Goal: Task Accomplishment & Management: Use online tool/utility

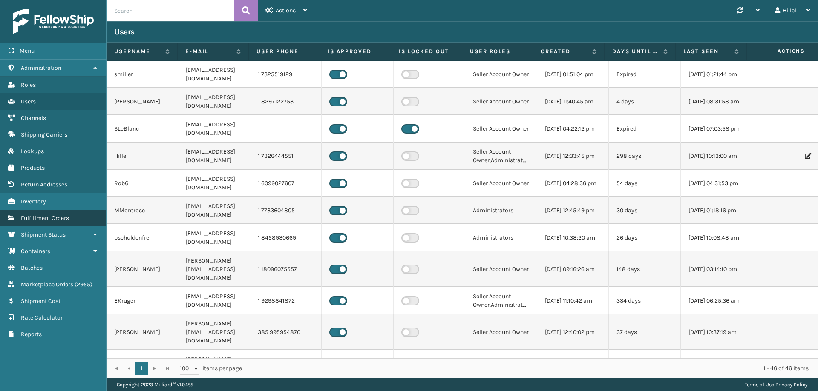
click at [66, 220] on span "Fulfillment Orders" at bounding box center [45, 218] width 48 height 7
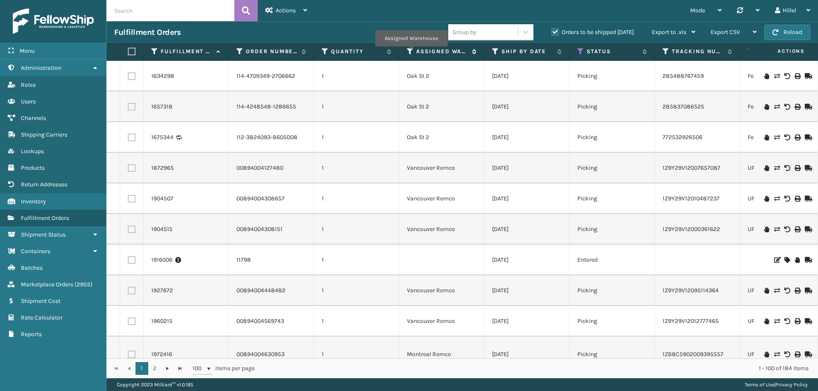
click at [411, 52] on icon at bounding box center [410, 52] width 7 height 8
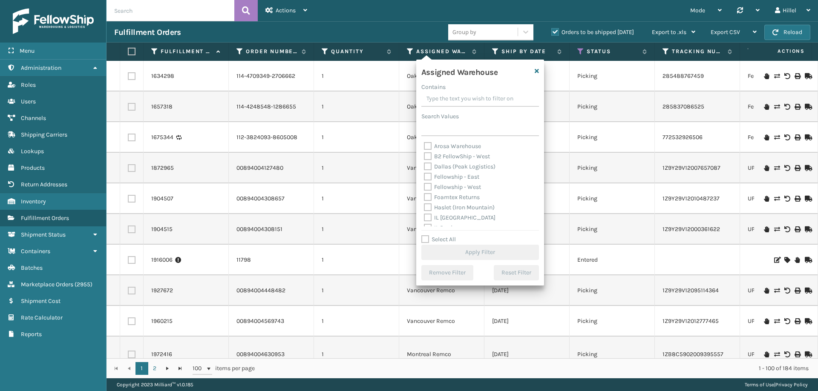
click at [465, 209] on label "Haslet (Iron Mountain)" at bounding box center [459, 207] width 71 height 7
click at [424, 208] on input "Haslet (Iron Mountain)" at bounding box center [424, 206] width 0 height 6
checkbox input "true"
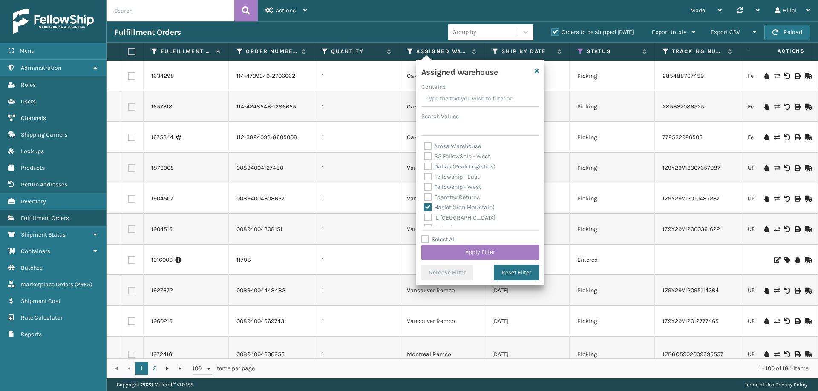
click at [481, 244] on div "Select All Apply Filter" at bounding box center [480, 248] width 118 height 26
click at [484, 250] on button "Apply Filter" at bounding box center [480, 252] width 118 height 15
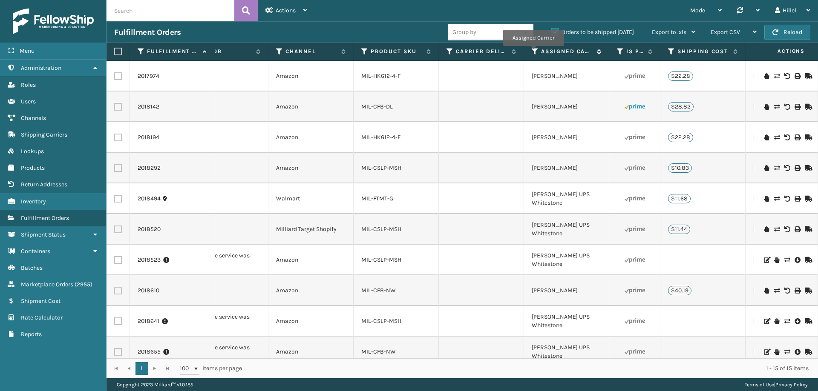
click at [533, 52] on icon at bounding box center [535, 52] width 7 height 8
click at [461, 176] on td at bounding box center [481, 168] width 85 height 31
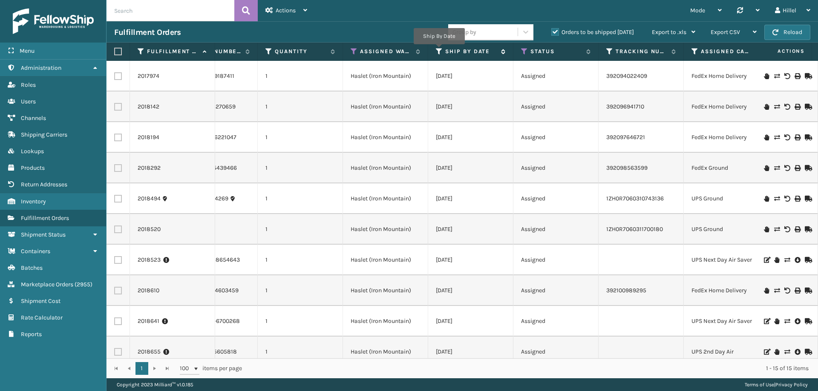
click at [439, 50] on icon at bounding box center [439, 52] width 7 height 8
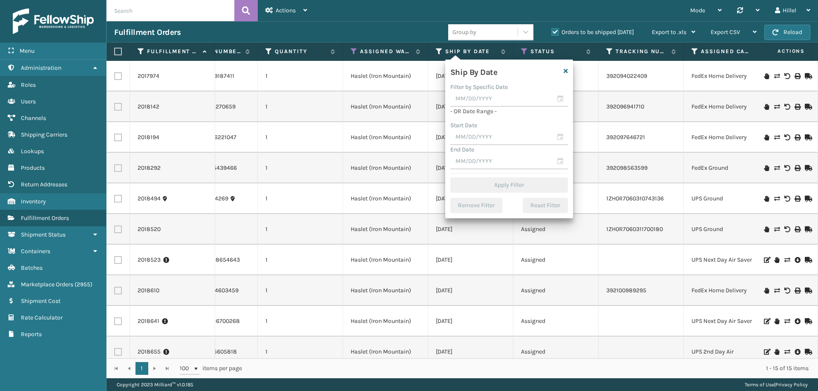
click at [475, 90] on label "Filter by Specific Date" at bounding box center [479, 86] width 58 height 7
click at [477, 98] on input "text" at bounding box center [509, 99] width 118 height 15
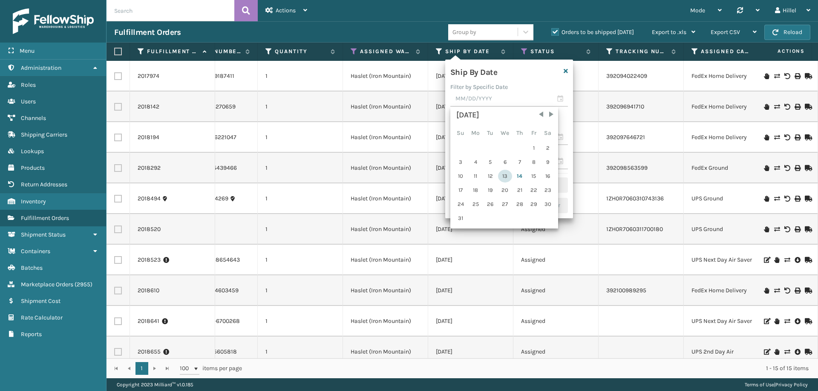
click at [501, 177] on div "13" at bounding box center [505, 176] width 14 height 13
type input "[DATE]"
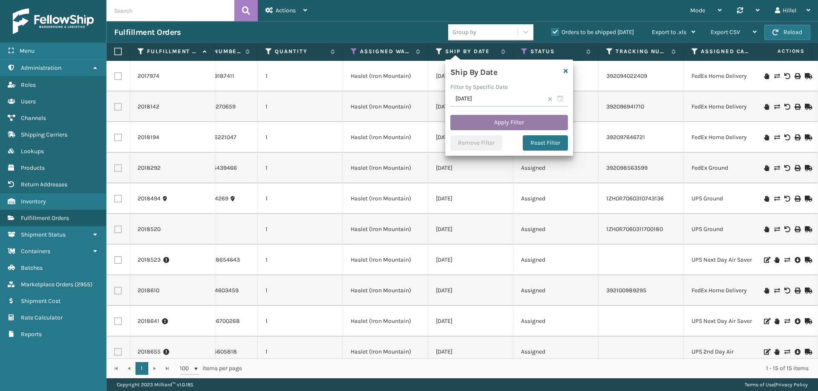
click at [502, 124] on button "Apply Filter" at bounding box center [509, 122] width 118 height 15
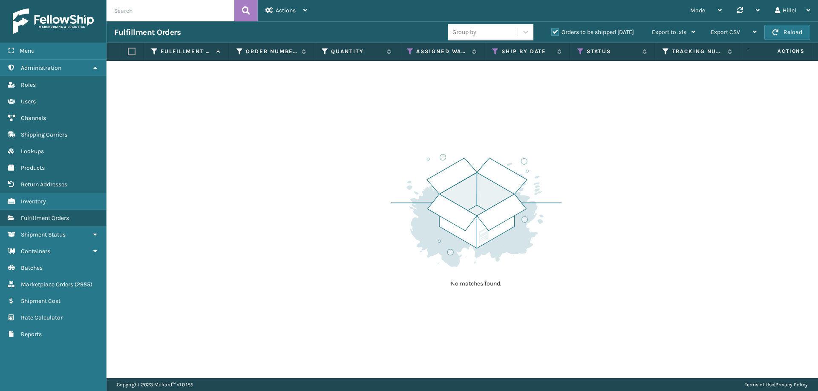
click at [581, 31] on label "Orders to be shipped [DATE]" at bounding box center [592, 32] width 83 height 7
click at [552, 31] on input "Orders to be shipped [DATE]" at bounding box center [551, 30] width 0 height 6
click at [581, 48] on icon at bounding box center [580, 52] width 7 height 8
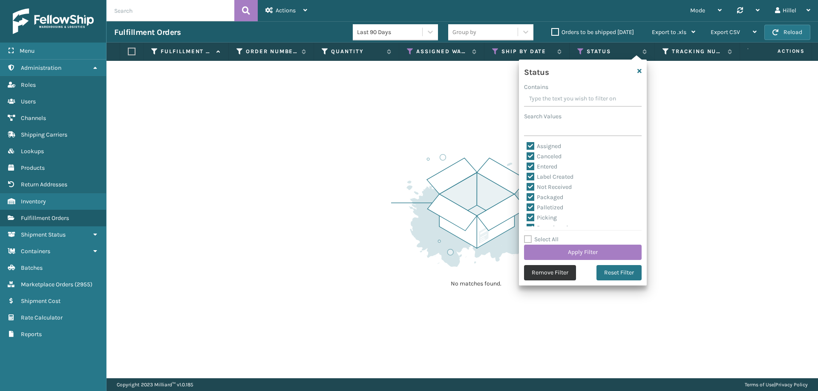
click at [555, 273] on button "Remove Filter" at bounding box center [550, 272] width 52 height 15
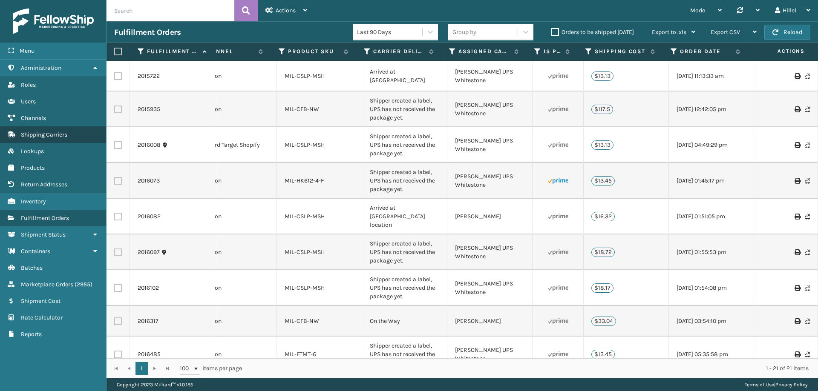
click at [61, 139] on link "Shipping Carriers" at bounding box center [53, 135] width 106 height 17
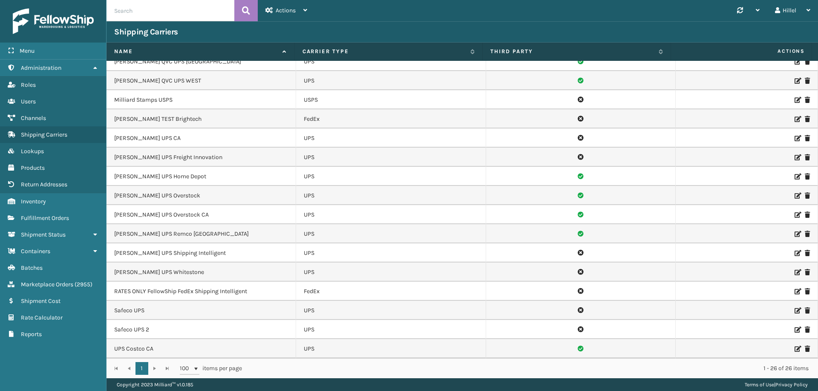
click at [788, 273] on div at bounding box center [746, 273] width 127 height 6
click at [794, 273] on icon at bounding box center [796, 273] width 5 height 6
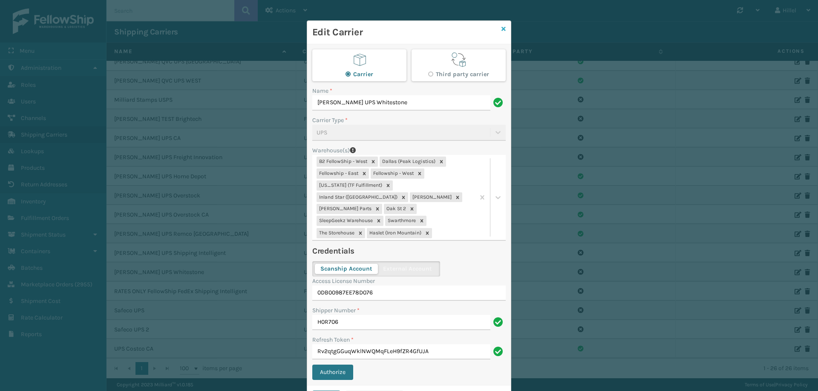
click at [501, 26] on icon at bounding box center [503, 29] width 4 height 6
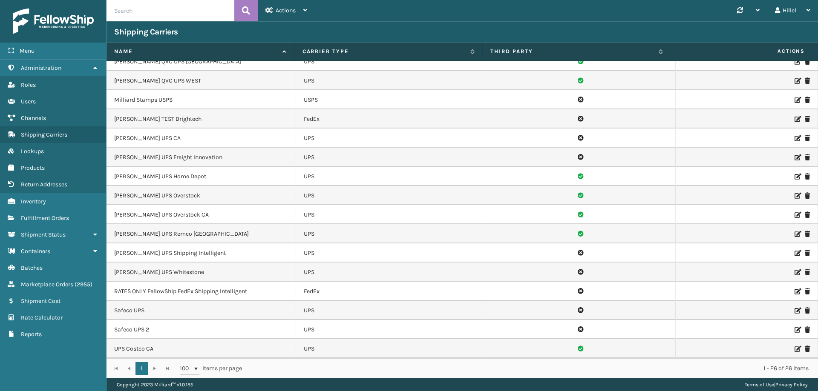
click at [679, 184] on td at bounding box center [747, 176] width 142 height 19
click at [55, 319] on span "Rate Calculator" at bounding box center [42, 317] width 42 height 7
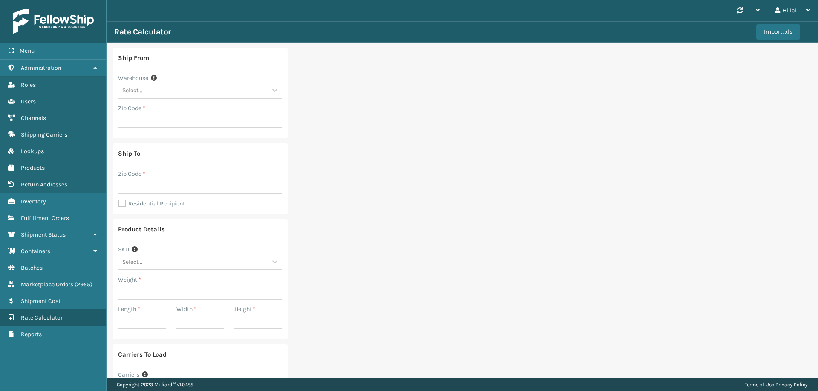
click at [173, 91] on div "Select..." at bounding box center [192, 90] width 149 height 14
click at [176, 119] on div "Haslet (Iron Mountain)" at bounding box center [200, 117] width 164 height 16
type input "76177"
click at [164, 188] on input "Zip Code *" at bounding box center [200, 185] width 164 height 15
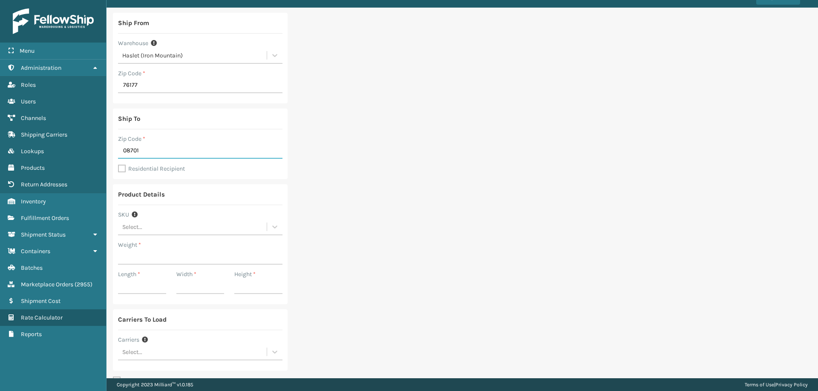
scroll to position [89, 0]
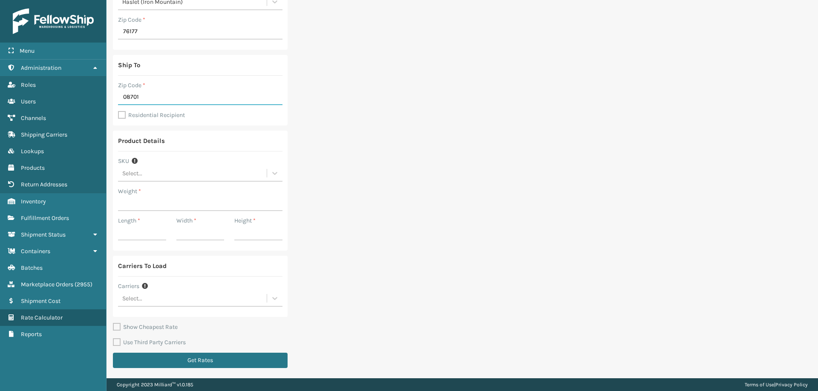
type input "08701"
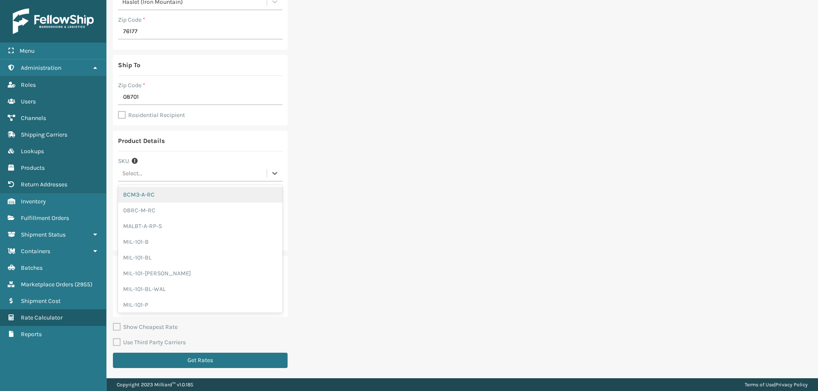
click at [144, 174] on div "Select..." at bounding box center [192, 174] width 149 height 14
type input "hk612"
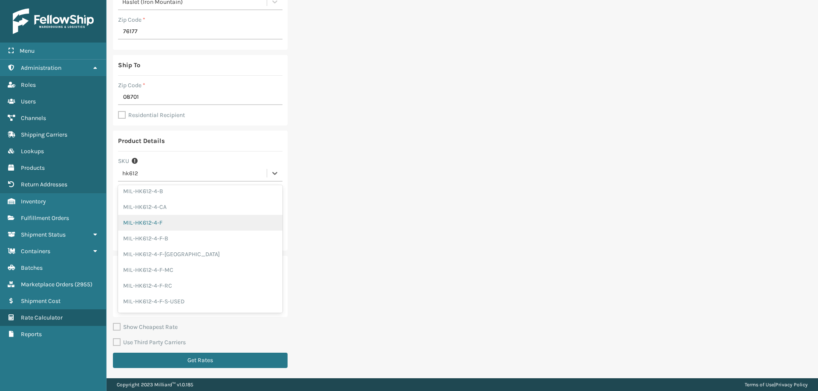
click at [163, 223] on div "MIL-HK612-4-F" at bounding box center [200, 223] width 164 height 16
type input "21"
type input "40"
type input "15"
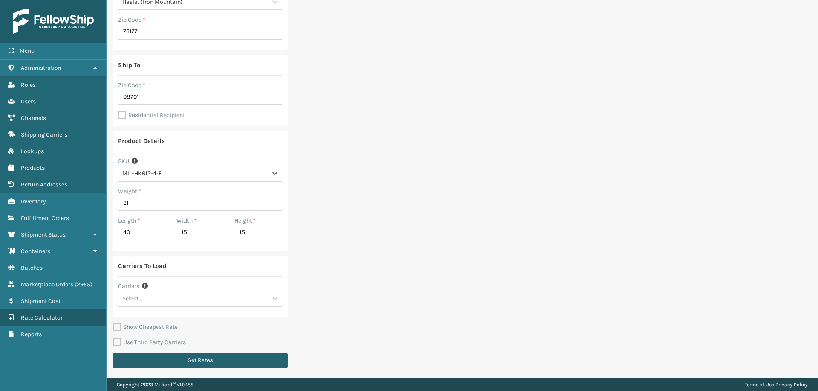
click at [199, 361] on button "Get Rates" at bounding box center [200, 360] width 175 height 15
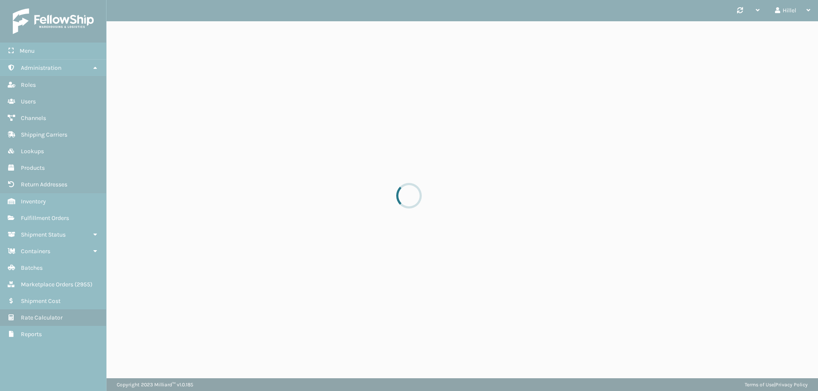
scroll to position [0, 0]
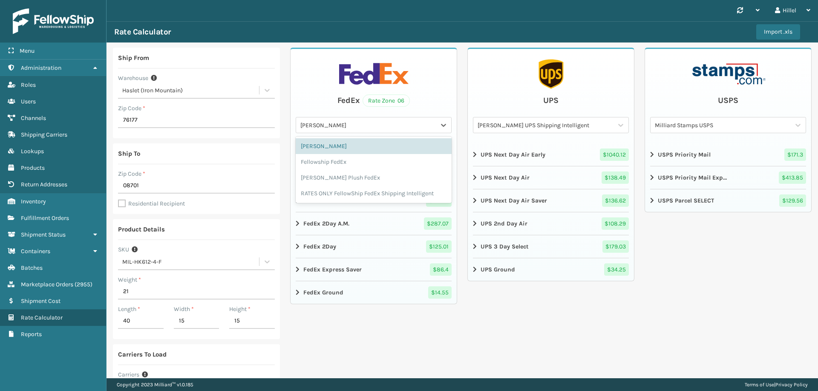
click at [396, 129] on div "[PERSON_NAME]" at bounding box center [368, 125] width 136 height 9
click at [362, 146] on div "[PERSON_NAME]" at bounding box center [374, 146] width 156 height 16
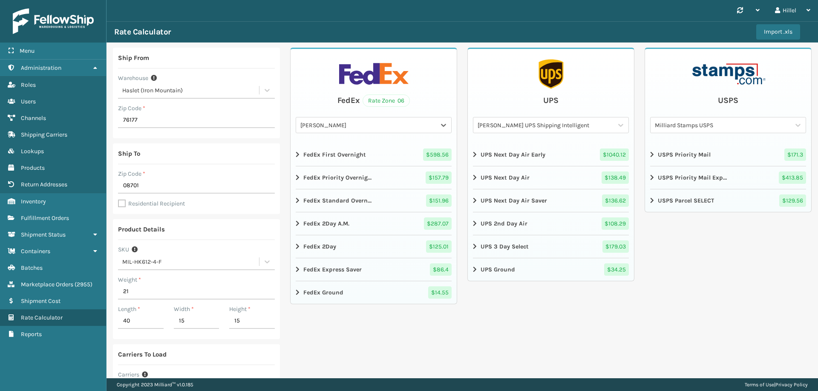
click at [541, 128] on div "[PERSON_NAME] UPS Shipping Intelligent" at bounding box center [546, 125] width 136 height 9
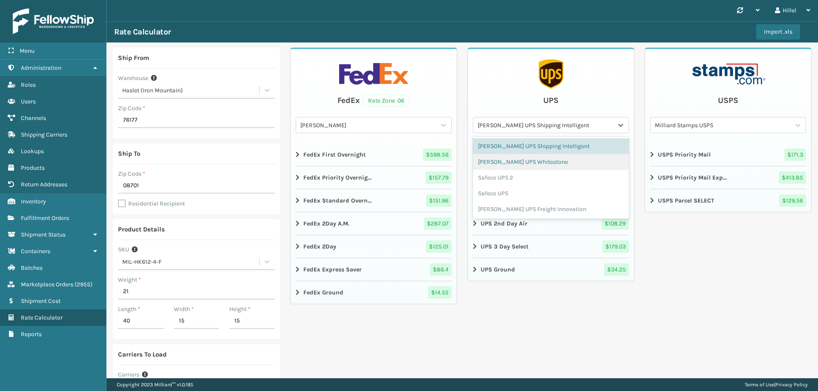
click at [545, 162] on div "[PERSON_NAME] UPS Whitestone" at bounding box center [551, 162] width 156 height 16
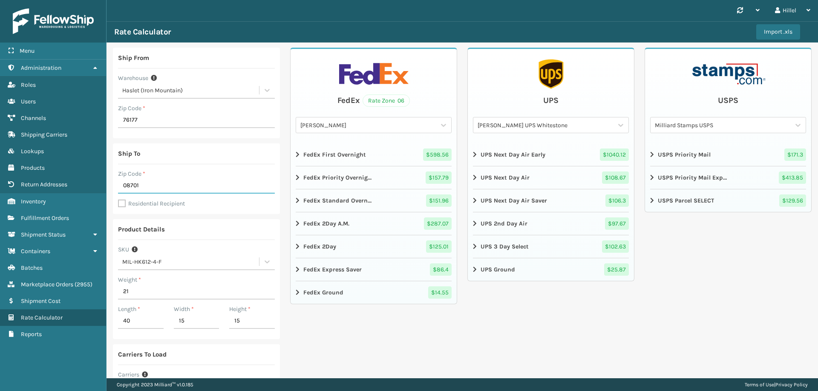
drag, startPoint x: 163, startPoint y: 184, endPoint x: 121, endPoint y: 188, distance: 42.7
click at [121, 188] on input "08701" at bounding box center [196, 185] width 157 height 15
click at [49, 215] on span "Fulfillment Orders" at bounding box center [45, 218] width 48 height 7
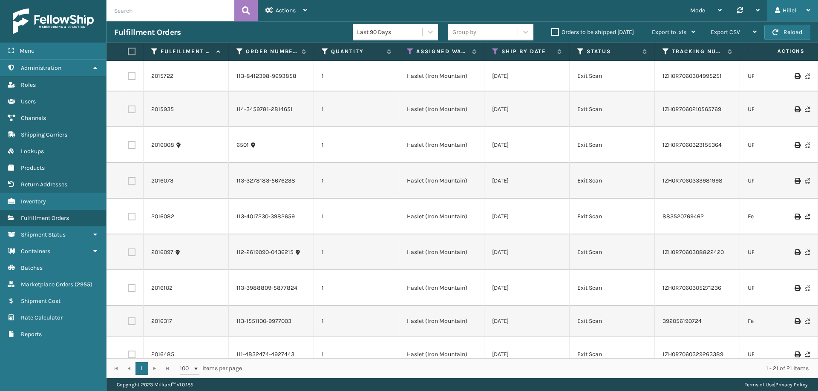
click at [788, 10] on div "Hillel" at bounding box center [792, 10] width 35 height 21
click at [748, 35] on li "Log Out" at bounding box center [760, 33] width 114 height 23
